Goal: Check status: Check status

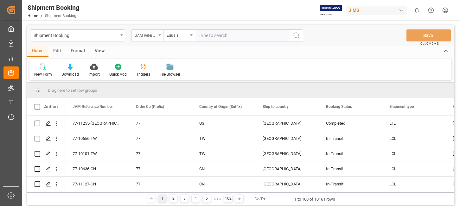
click at [161, 35] on icon "open menu" at bounding box center [160, 35] width 3 height 1
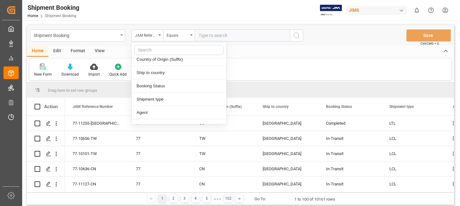
scroll to position [63, 0]
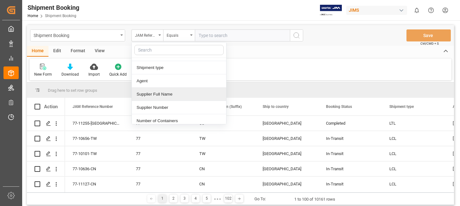
click at [178, 95] on div "Supplier Full Name" at bounding box center [179, 94] width 94 height 13
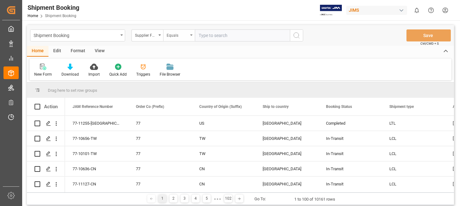
click at [192, 36] on div "Equals" at bounding box center [179, 35] width 32 height 12
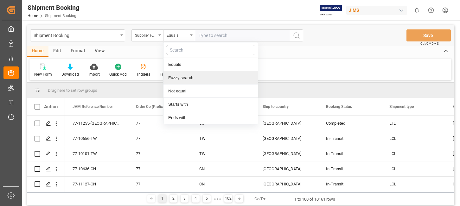
click at [181, 77] on div "Fuzzy search" at bounding box center [211, 77] width 94 height 13
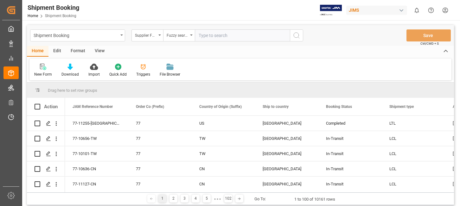
click at [208, 36] on input "text" at bounding box center [242, 35] width 95 height 12
type input "Clavia"
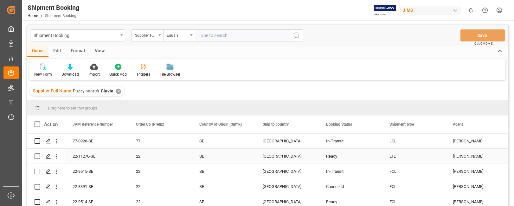
click at [37, 156] on input "Press Space to toggle row selection (unchecked)" at bounding box center [38, 157] width 6 height 6
checkbox input "true"
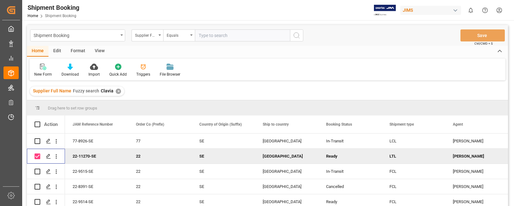
click at [222, 36] on input "text" at bounding box center [242, 35] width 95 height 12
type input "22-11270-SE"
click at [160, 35] on icon "open menu" at bounding box center [160, 35] width 3 height 1
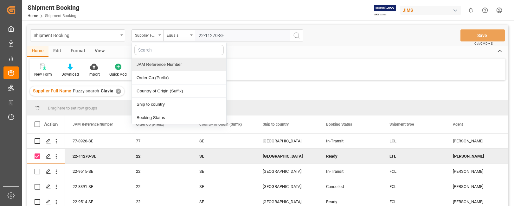
click at [165, 63] on div "JAM Reference Number" at bounding box center [179, 64] width 94 height 13
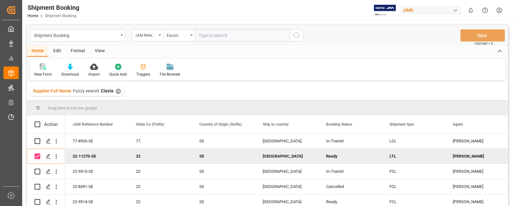
click at [297, 35] on icon "search button" at bounding box center [297, 36] width 8 height 8
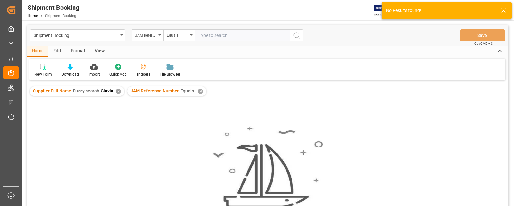
click at [222, 37] on input "text" at bounding box center [242, 35] width 95 height 12
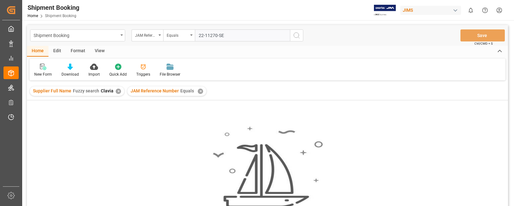
type input "22-11270-SE"
click at [298, 33] on icon "search button" at bounding box center [297, 36] width 8 height 8
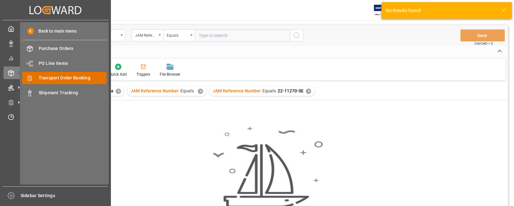
click at [60, 76] on span "Transport Order Booking" at bounding box center [73, 78] width 68 height 7
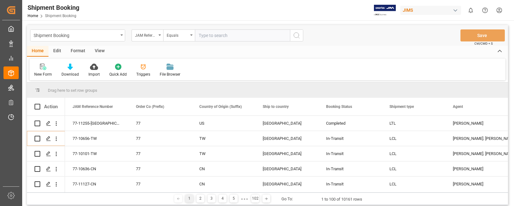
click at [210, 35] on input "text" at bounding box center [242, 35] width 95 height 12
type input "22-11270-SE"
click at [297, 35] on icon "search button" at bounding box center [297, 36] width 8 height 8
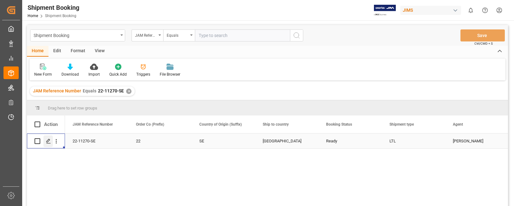
click at [47, 141] on icon "Press SPACE to select this row." at bounding box center [48, 141] width 5 height 5
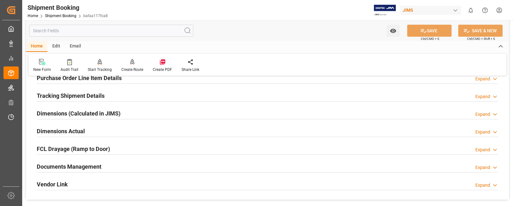
scroll to position [159, 0]
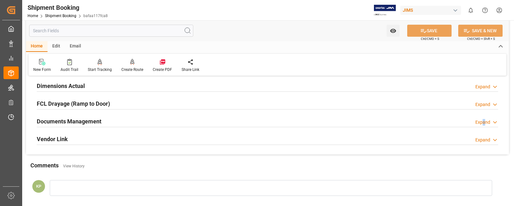
click at [460, 122] on div "Expand" at bounding box center [483, 122] width 15 height 7
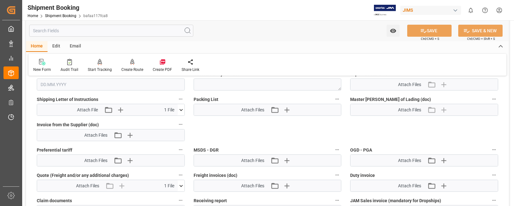
scroll to position [285, 0]
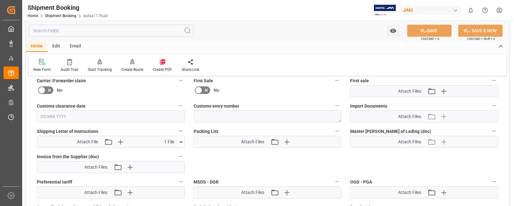
click at [180, 141] on icon at bounding box center [181, 142] width 7 height 7
click at [164, 153] on icon at bounding box center [164, 154] width 7 height 7
click at [458, 167] on div "Quote Ready In-Transit Delivered Completed Cancelled References Expand JAM Refe…" at bounding box center [267, 48] width 483 height 505
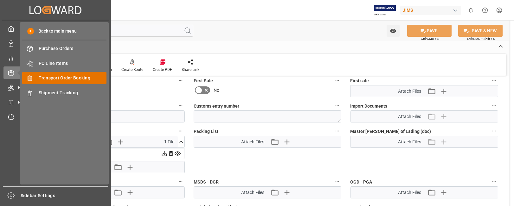
click at [65, 77] on span "Transport Order Booking" at bounding box center [73, 78] width 68 height 7
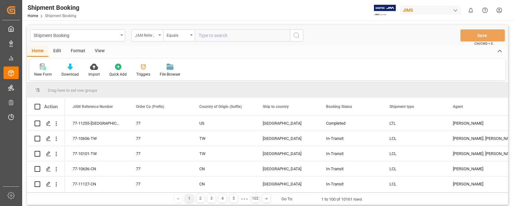
click at [161, 36] on div "JAM Reference Number" at bounding box center [148, 35] width 32 height 12
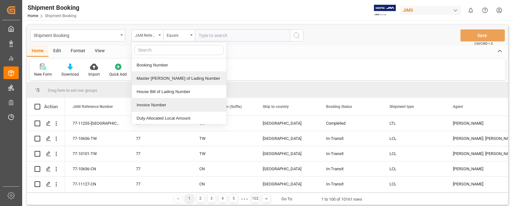
scroll to position [222, 0]
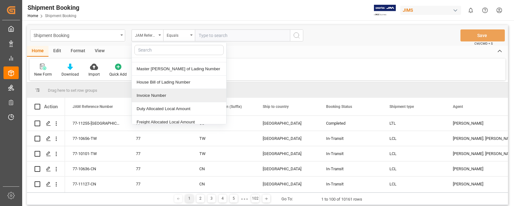
click at [193, 98] on div "Invoice Number" at bounding box center [179, 95] width 94 height 13
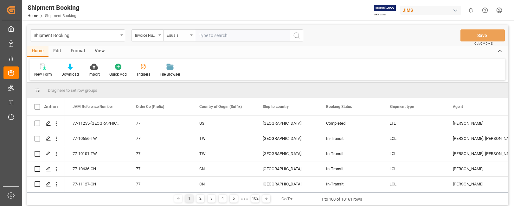
click at [192, 36] on icon "open menu" at bounding box center [191, 35] width 3 height 1
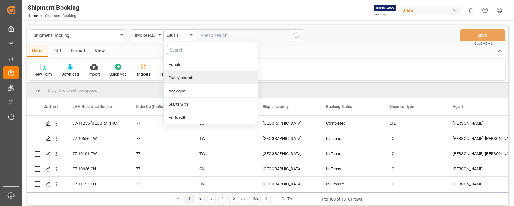
click at [182, 79] on div "Fuzzy search" at bounding box center [211, 77] width 94 height 13
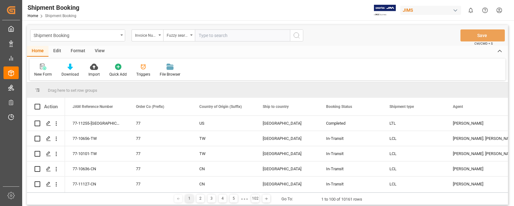
click at [212, 35] on input "text" at bounding box center [242, 35] width 95 height 12
type input "F981094"
click at [295, 38] on icon "search button" at bounding box center [297, 36] width 8 height 8
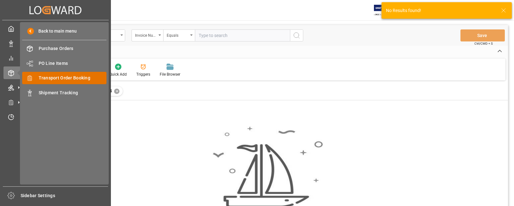
click at [65, 79] on span "Transport Order Booking" at bounding box center [73, 78] width 68 height 7
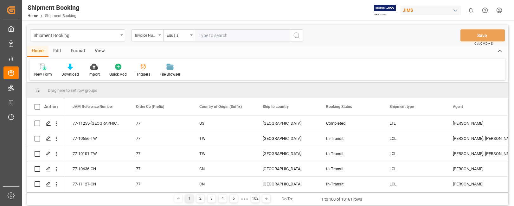
click at [161, 35] on div "Invoice Number" at bounding box center [148, 35] width 32 height 12
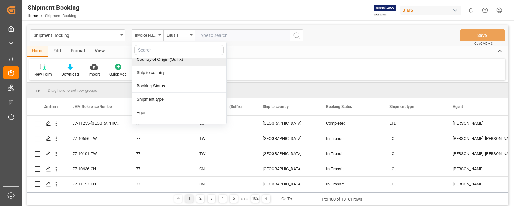
scroll to position [63, 0]
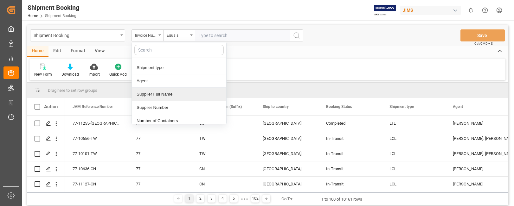
click at [170, 94] on div "Supplier Full Name" at bounding box center [179, 94] width 94 height 13
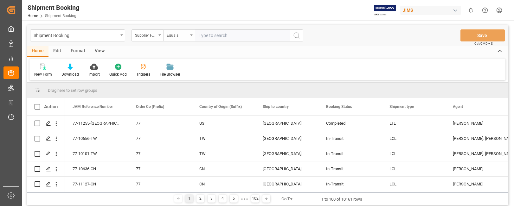
drag, startPoint x: 192, startPoint y: 36, endPoint x: 191, endPoint y: 40, distance: 4.3
click at [192, 35] on icon "open menu" at bounding box center [191, 35] width 3 height 1
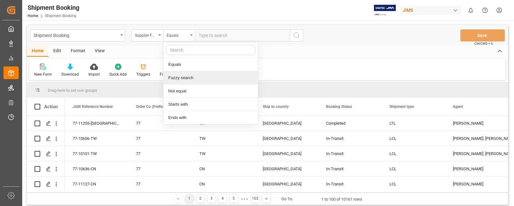
drag, startPoint x: 182, startPoint y: 80, endPoint x: 198, endPoint y: 41, distance: 41.8
click at [182, 79] on div "Fuzzy search" at bounding box center [211, 77] width 94 height 13
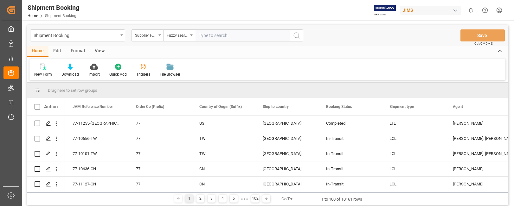
click at [201, 35] on input "text" at bounding box center [242, 35] width 95 height 12
type input "Clavia"
click at [298, 35] on icon "search button" at bounding box center [297, 36] width 8 height 8
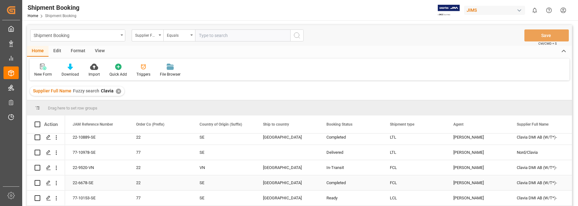
scroll to position [127, 0]
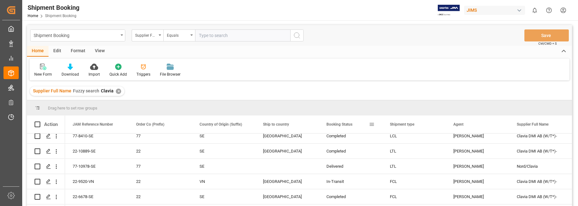
click at [372, 124] on span at bounding box center [372, 125] width 6 height 6
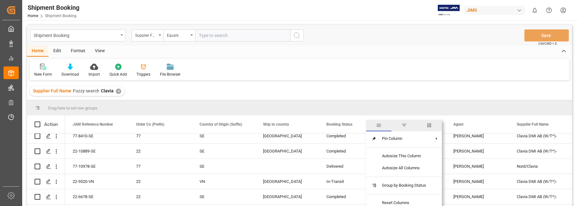
click at [372, 124] on span "general" at bounding box center [378, 125] width 25 height 11
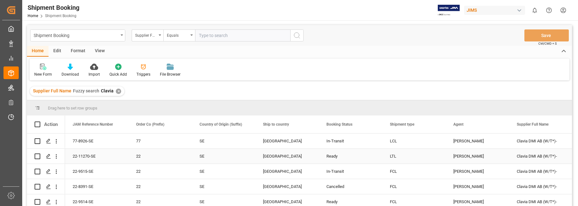
scroll to position [32, 0]
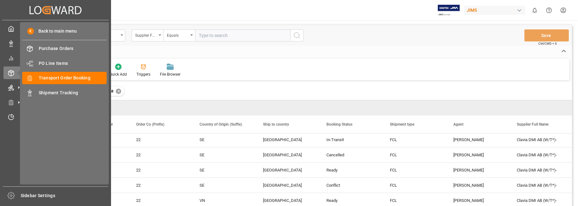
drag, startPoint x: 70, startPoint y: 78, endPoint x: 201, endPoint y: 49, distance: 133.8
click at [70, 78] on span "Transport Order Booking" at bounding box center [73, 78] width 68 height 7
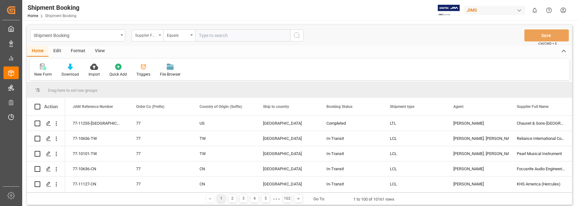
click at [161, 35] on div "Supplier Full Name" at bounding box center [148, 35] width 32 height 12
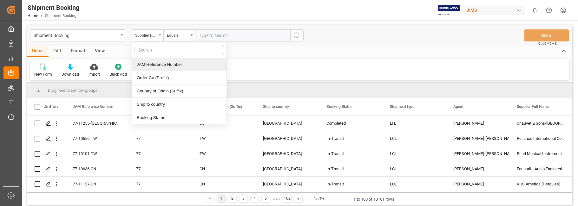
click at [159, 63] on div "JAM Reference Number" at bounding box center [179, 64] width 94 height 13
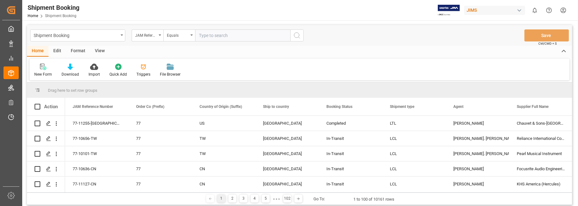
click at [216, 38] on input "text" at bounding box center [242, 35] width 95 height 12
type input "22-9515-SE"
click at [295, 36] on icon "search button" at bounding box center [297, 36] width 8 height 8
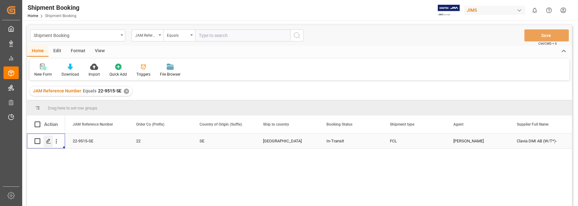
click at [48, 141] on icon "Press SPACE to select this row." at bounding box center [48, 141] width 5 height 5
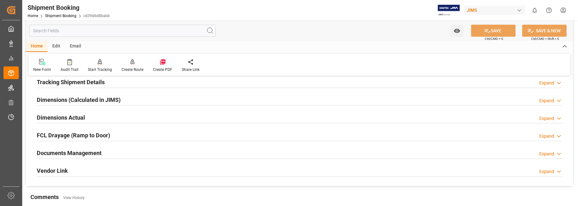
scroll to position [159, 0]
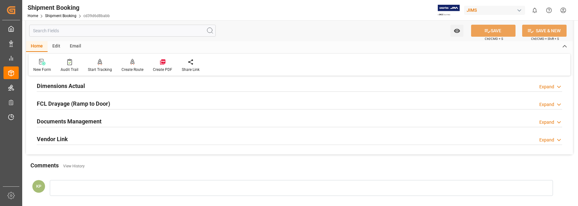
drag, startPoint x: 547, startPoint y: 119, endPoint x: 460, endPoint y: 132, distance: 88.2
click at [460, 120] on div "Expand" at bounding box center [546, 122] width 15 height 7
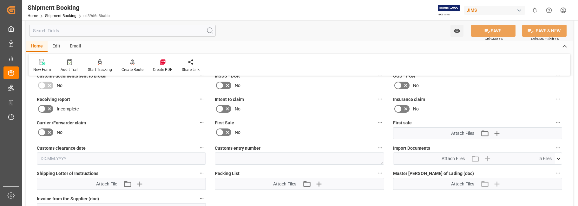
scroll to position [254, 0]
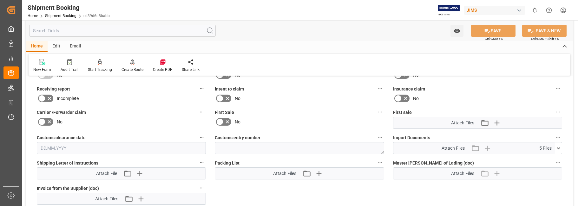
click at [460, 148] on icon at bounding box center [558, 148] width 7 height 7
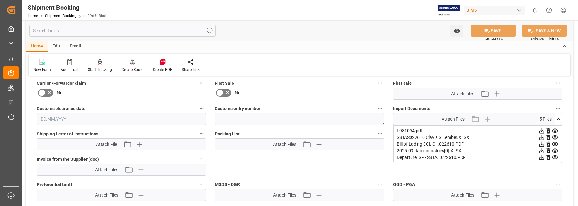
scroll to position [285, 0]
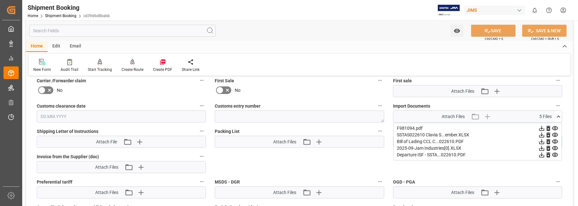
drag, startPoint x: 436, startPoint y: 59, endPoint x: 410, endPoint y: 63, distance: 25.9
click at [435, 59] on div "New Form Audit Trail Start Tracking Create Empty Shipment Tracking Create Route…" at bounding box center [300, 65] width 542 height 22
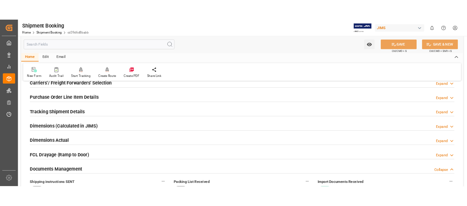
scroll to position [0, 0]
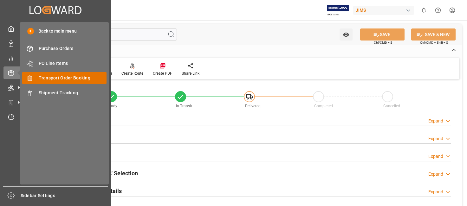
click at [66, 77] on span "Transport Order Booking" at bounding box center [73, 78] width 68 height 7
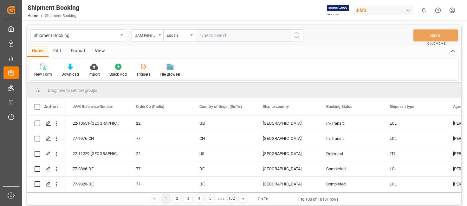
click at [453, 10] on html "Created by potrace 1.15, written by Peter Selinger 2001-2017 Created by potrace…" at bounding box center [233, 103] width 467 height 206
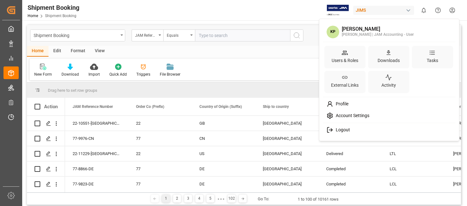
click at [345, 127] on span "Logout" at bounding box center [341, 130] width 17 height 6
